Goal: Information Seeking & Learning: Learn about a topic

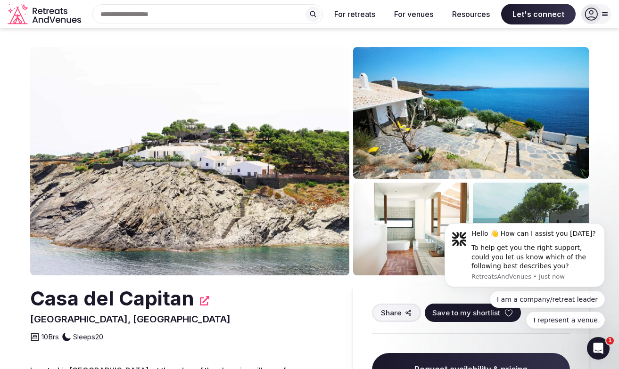
click at [246, 161] on img at bounding box center [189, 161] width 319 height 228
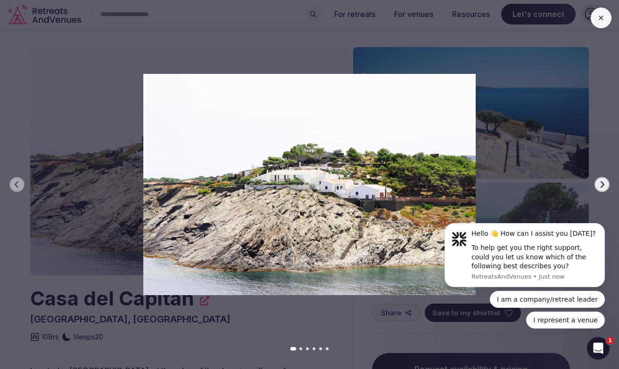
click at [602, 185] on icon "button" at bounding box center [602, 185] width 8 height 8
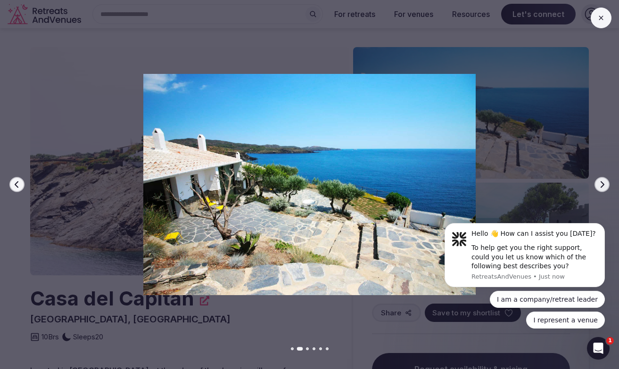
click at [602, 185] on icon "button" at bounding box center [602, 185] width 8 height 8
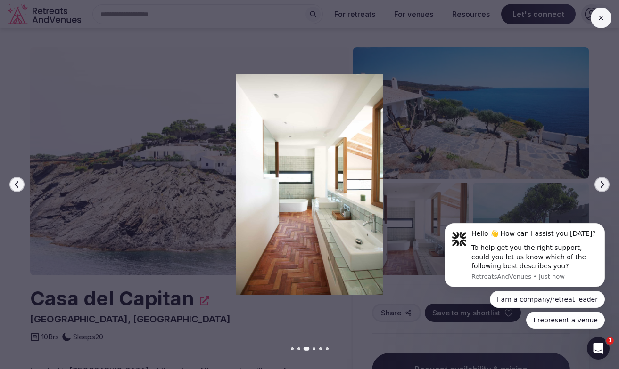
click at [602, 185] on icon "button" at bounding box center [602, 185] width 8 height 8
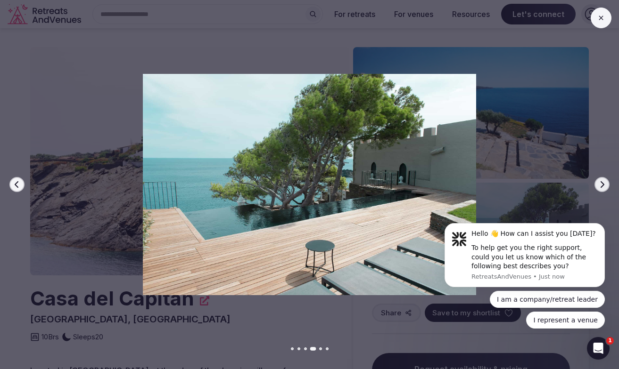
click at [602, 185] on icon "button" at bounding box center [602, 185] width 8 height 8
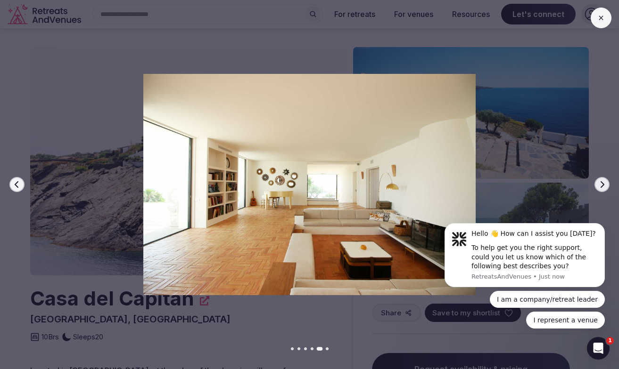
click at [602, 185] on icon "button" at bounding box center [602, 185] width 8 height 8
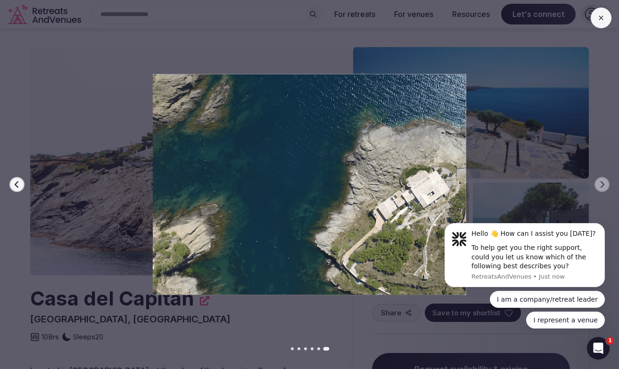
click at [592, 179] on div "Previous slide Next slide" at bounding box center [309, 184] width 619 height 369
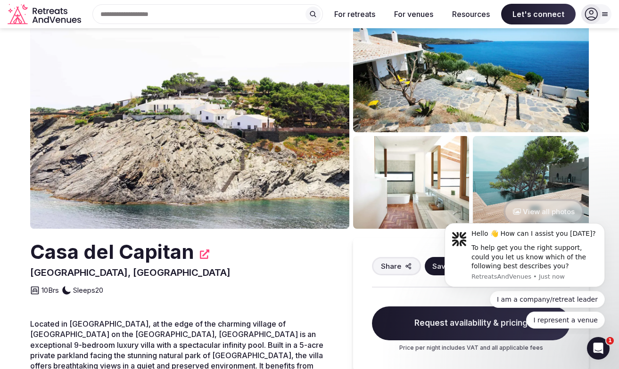
scroll to position [141, 0]
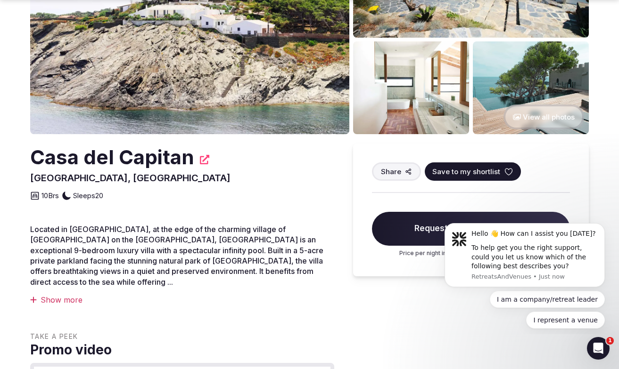
click at [522, 116] on button "View all photos" at bounding box center [543, 117] width 81 height 25
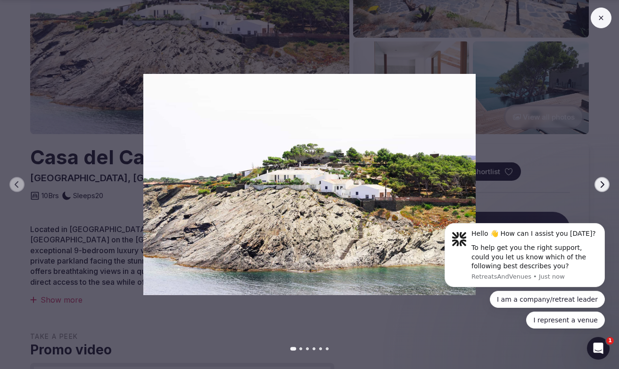
click at [603, 185] on icon "button" at bounding box center [602, 184] width 4 height 7
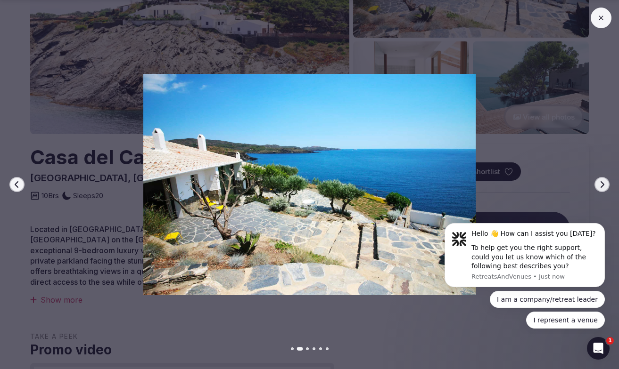
click at [603, 185] on icon "button" at bounding box center [602, 184] width 4 height 7
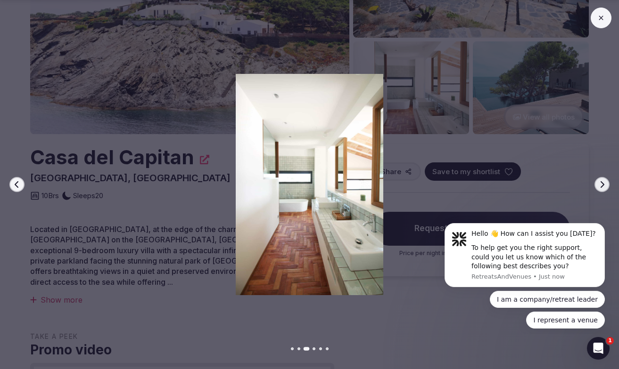
click at [603, 185] on icon "button" at bounding box center [602, 184] width 4 height 7
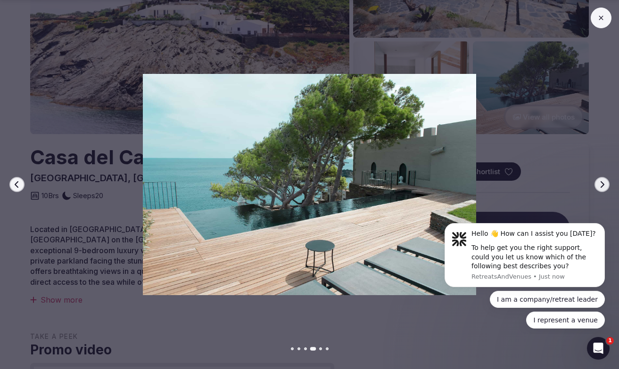
click at [603, 185] on icon "button" at bounding box center [602, 184] width 4 height 7
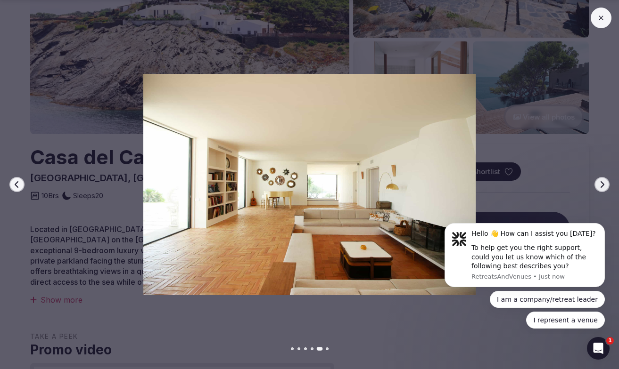
click at [603, 185] on icon "button" at bounding box center [602, 184] width 4 height 7
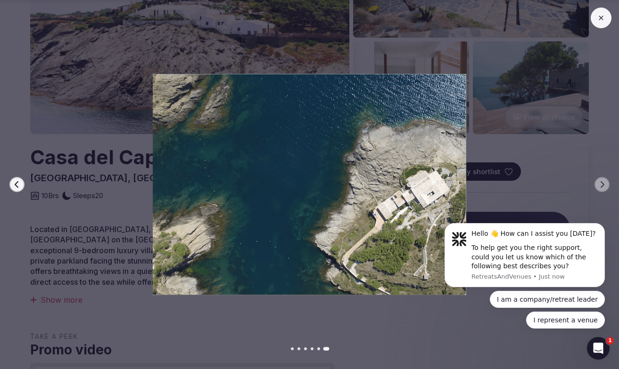
click at [530, 164] on div at bounding box center [305, 184] width 626 height 221
click at [103, 199] on img at bounding box center [309, 184] width 433 height 221
click at [596, 16] on button at bounding box center [600, 18] width 21 height 21
